Goal: Information Seeking & Learning: Check status

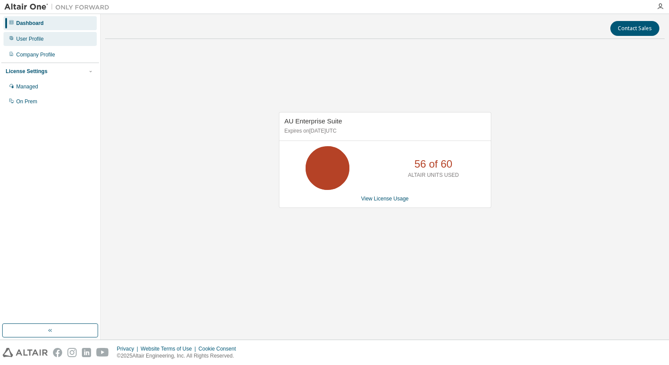
click at [53, 33] on div "User Profile" at bounding box center [50, 39] width 93 height 14
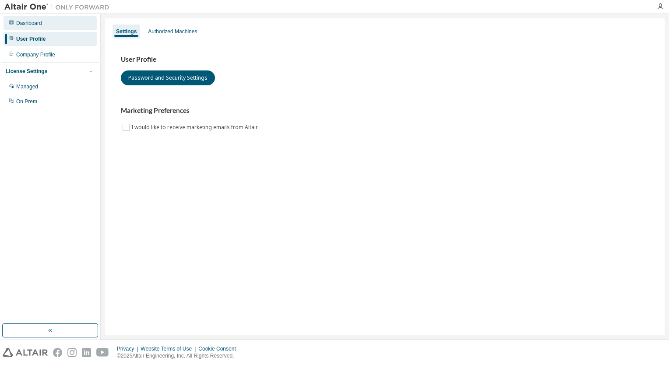
click at [47, 24] on div "Dashboard" at bounding box center [50, 23] width 93 height 14
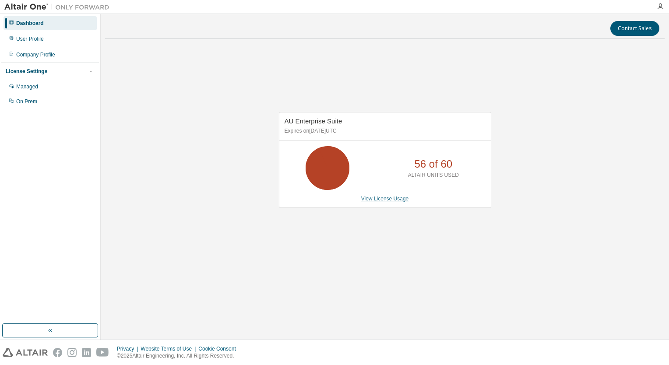
click at [391, 201] on link "View License Usage" at bounding box center [385, 199] width 48 height 6
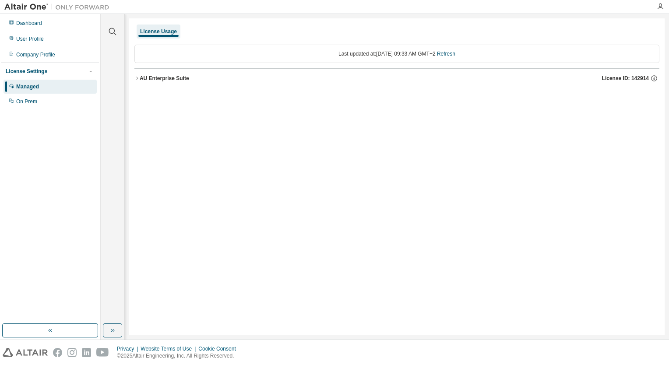
click at [140, 78] on div "AU Enterprise Suite" at bounding box center [164, 78] width 49 height 7
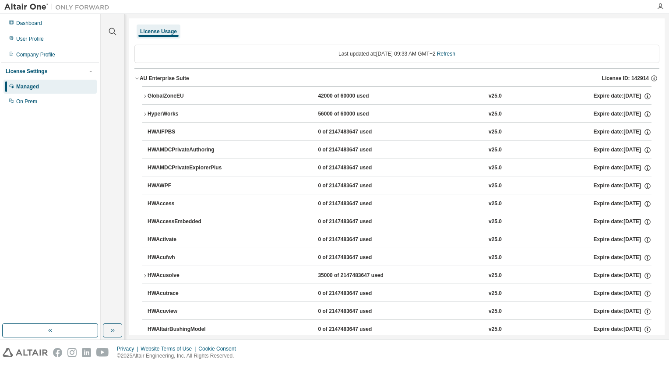
click at [146, 110] on button "HyperWorks 56000 of 60000 used v25.0 Expire date: [DATE]" at bounding box center [396, 114] width 509 height 19
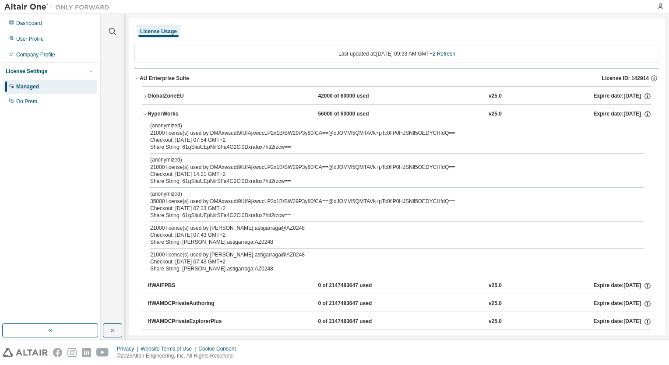
click at [146, 110] on button "HyperWorks 56000 of 60000 used v25.0 Expire date: [DATE]" at bounding box center [396, 114] width 509 height 19
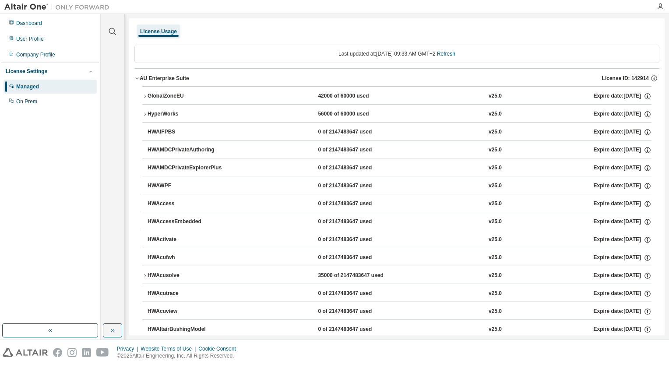
click at [176, 113] on div "HyperWorks" at bounding box center [187, 114] width 79 height 8
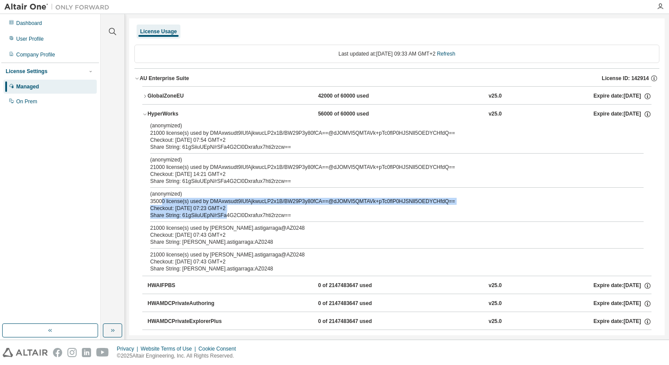
drag, startPoint x: 160, startPoint y: 201, endPoint x: 224, endPoint y: 218, distance: 66.3
click at [224, 218] on div "(anonymized) 35000 license(s) used by DMAxwsudt9IUfAjkwucLP2x1B/BW29P3y80fCA==@…" at bounding box center [386, 204] width 472 height 28
drag, startPoint x: 224, startPoint y: 218, endPoint x: 165, endPoint y: 215, distance: 59.2
click at [165, 215] on div "Share String: 61gSiiuUEpN/rSFa4G2Cl0Dxrafux7hti2rzcw==" at bounding box center [386, 215] width 472 height 7
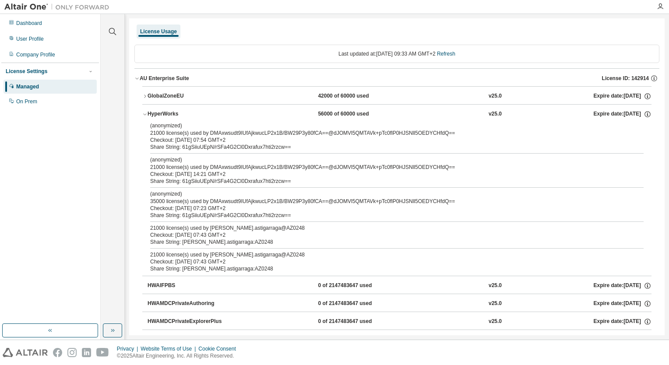
click at [158, 230] on div "21000 license(s) used by [PERSON_NAME].astigarraga@AZ0248" at bounding box center [386, 228] width 472 height 7
drag, startPoint x: 157, startPoint y: 227, endPoint x: 194, endPoint y: 236, distance: 37.9
click at [194, 236] on div "21000 license(s) used by [PERSON_NAME].astigarraga@AZ0248 Checkout: [DATE] 07:4…" at bounding box center [386, 232] width 472 height 14
drag, startPoint x: 194, startPoint y: 236, endPoint x: 170, endPoint y: 226, distance: 25.7
click at [170, 226] on div "21000 license(s) used by [PERSON_NAME].astigarraga@AZ0248" at bounding box center [386, 228] width 472 height 7
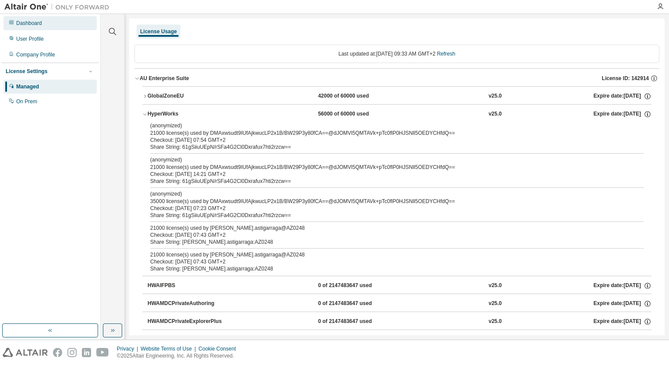
click at [61, 29] on div "Dashboard" at bounding box center [50, 23] width 93 height 14
